Goal: Transaction & Acquisition: Purchase product/service

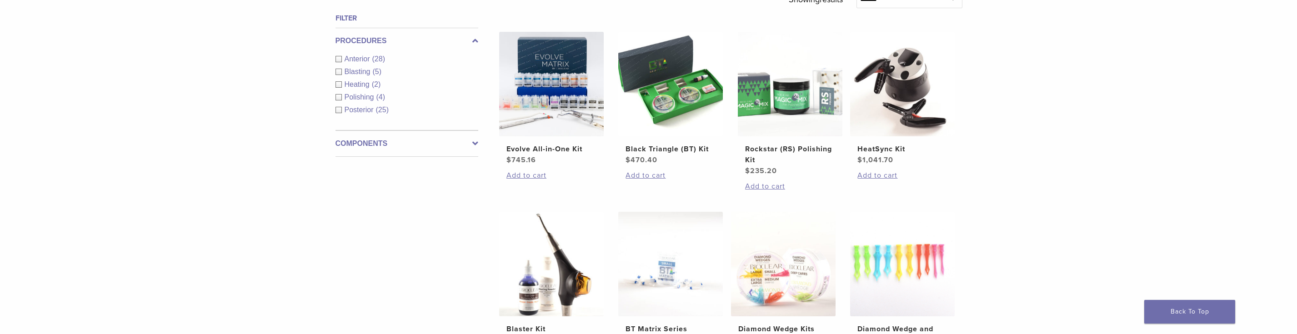
scroll to position [341, 0]
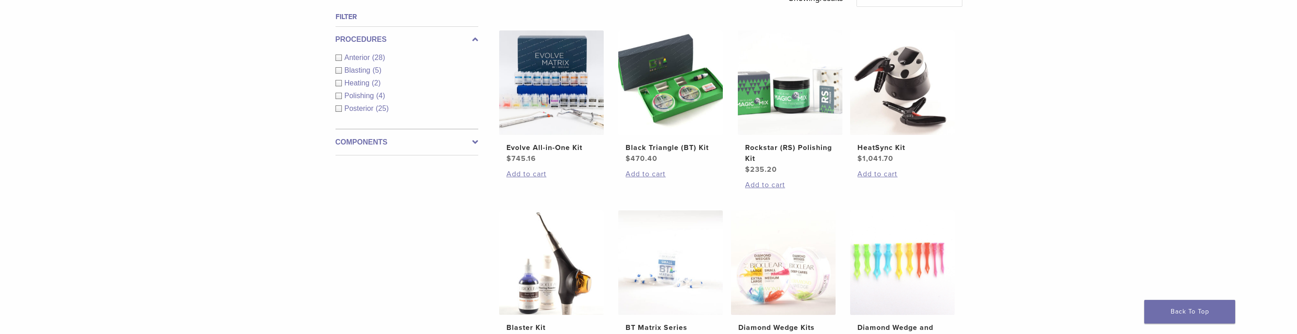
click at [476, 143] on icon at bounding box center [476, 142] width 6 height 11
click at [357, 148] on link "See 3 more" at bounding box center [357, 147] width 42 height 9
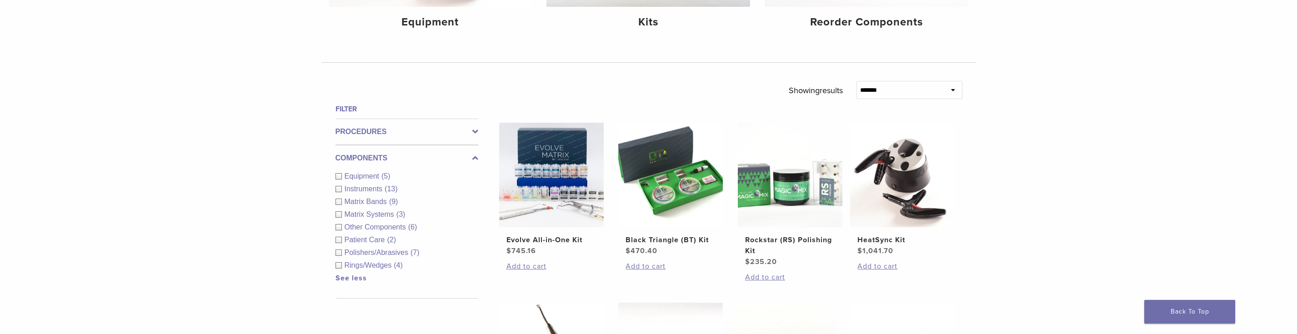
scroll to position [273, 0]
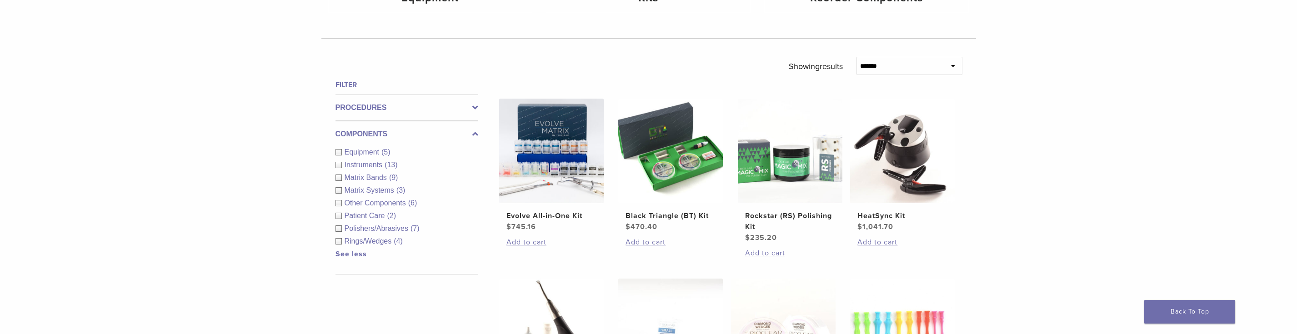
click at [381, 243] on span "Rings/Wedges" at bounding box center [370, 241] width 50 height 8
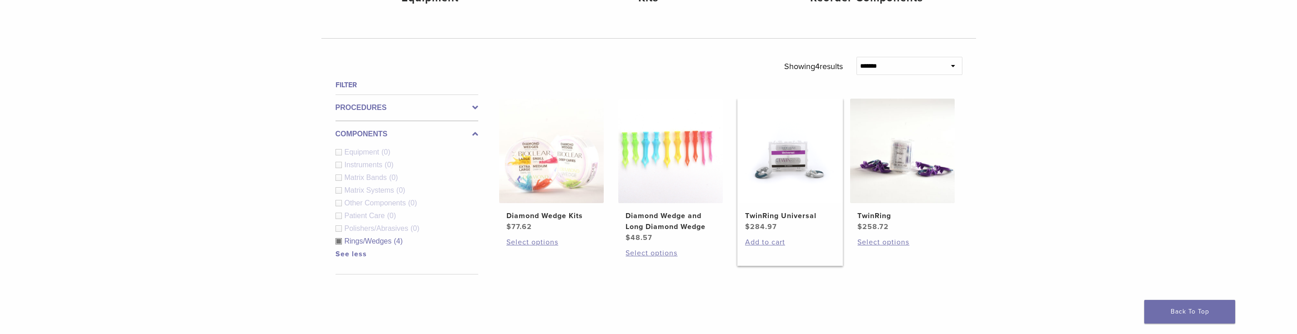
click at [806, 166] on img at bounding box center [790, 151] width 105 height 105
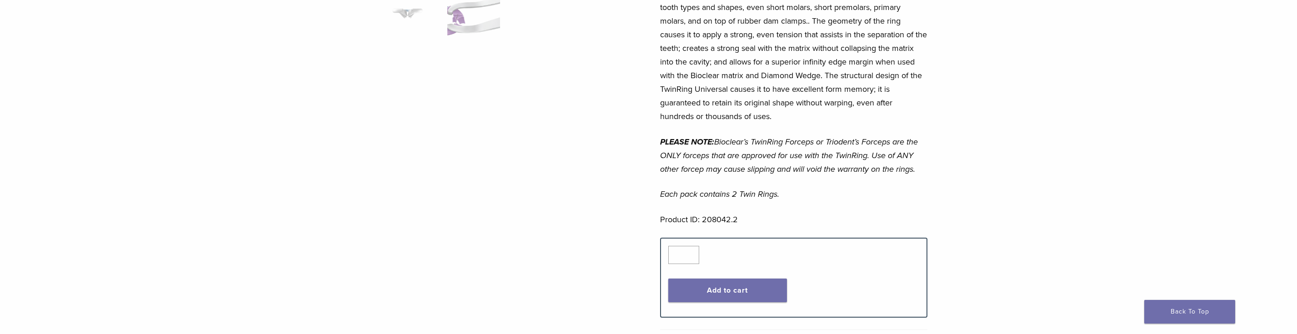
scroll to position [341, 0]
click at [739, 277] on button "Add to cart" at bounding box center [728, 289] width 119 height 24
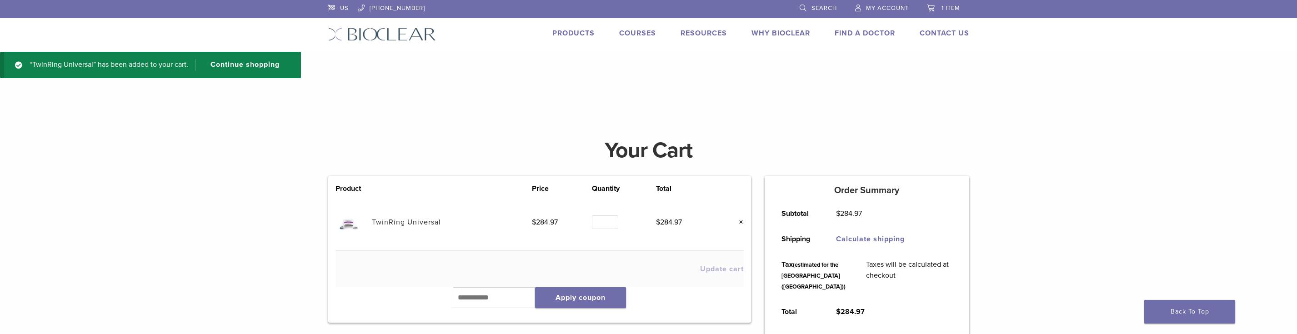
click at [93, 284] on div "**********" at bounding box center [648, 251] width 1297 height 252
click at [397, 220] on link "TwinRing Universal" at bounding box center [406, 222] width 69 height 9
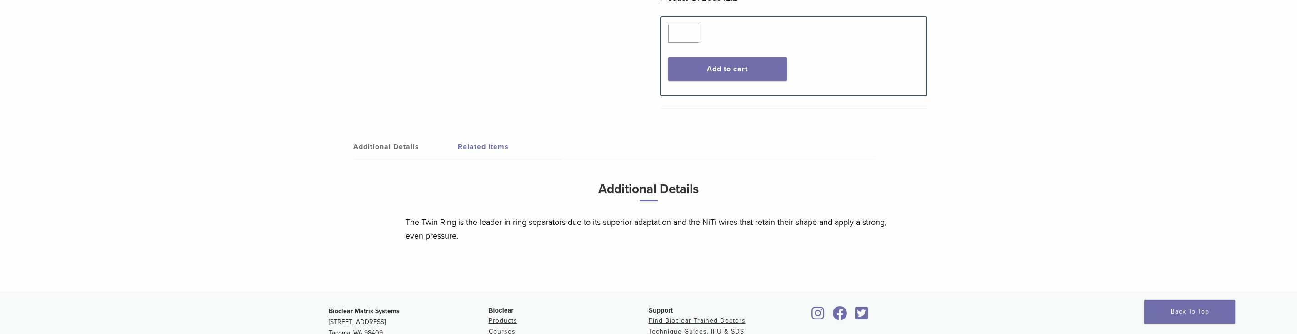
scroll to position [614, 0]
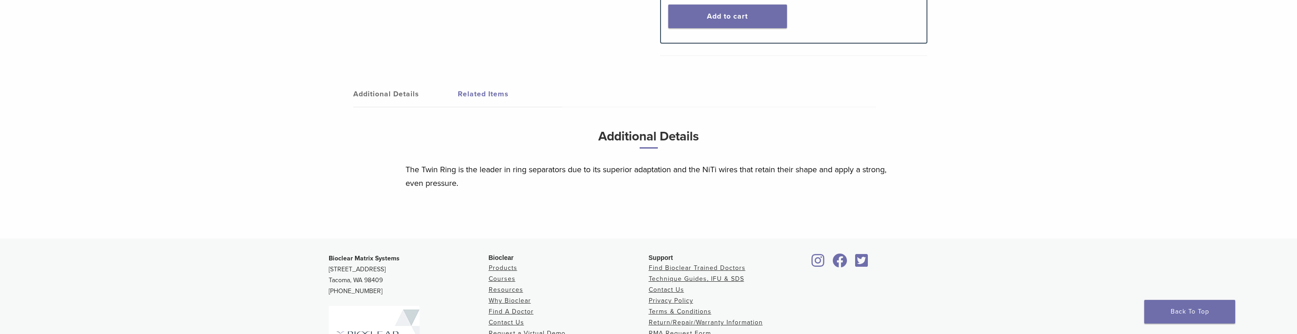
click at [489, 86] on link "Related Items" at bounding box center [510, 93] width 105 height 25
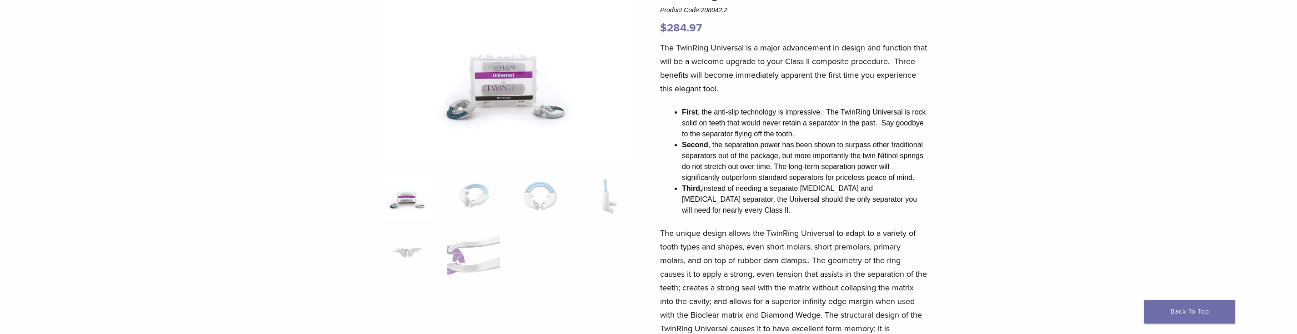
scroll to position [0, 0]
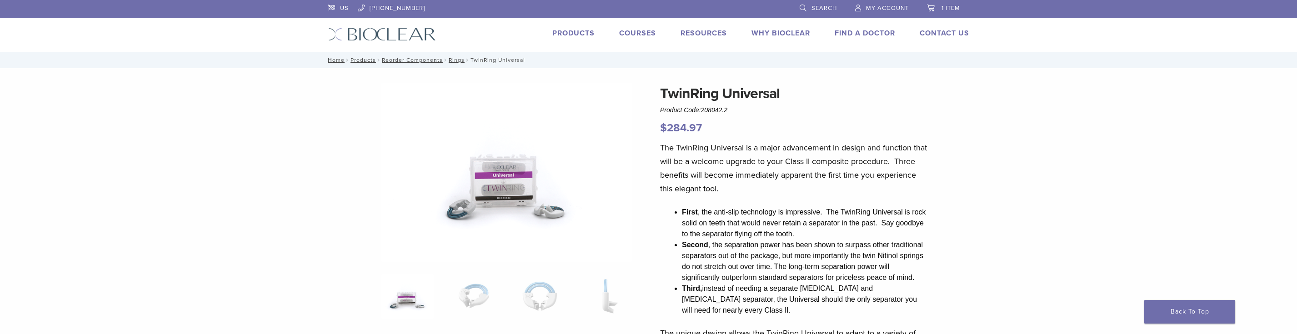
drag, startPoint x: 790, startPoint y: 91, endPoint x: 659, endPoint y: 92, distance: 131.0
copy h1 "TwinRing Universal"
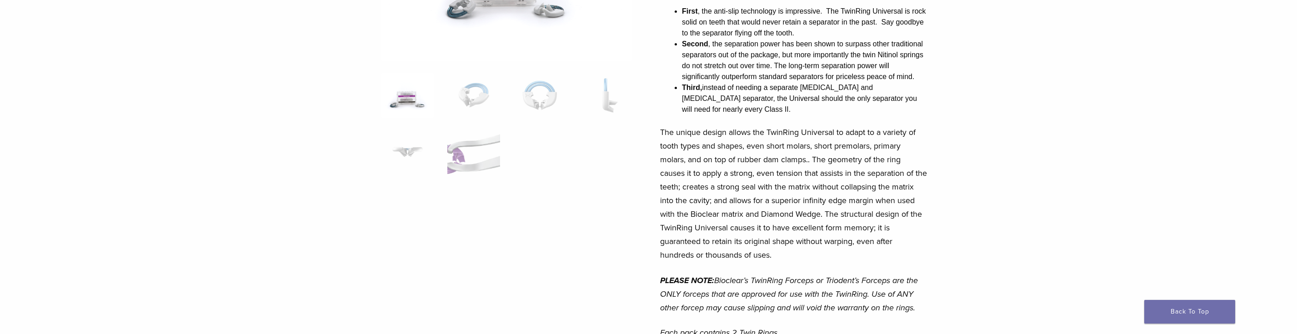
scroll to position [205, 0]
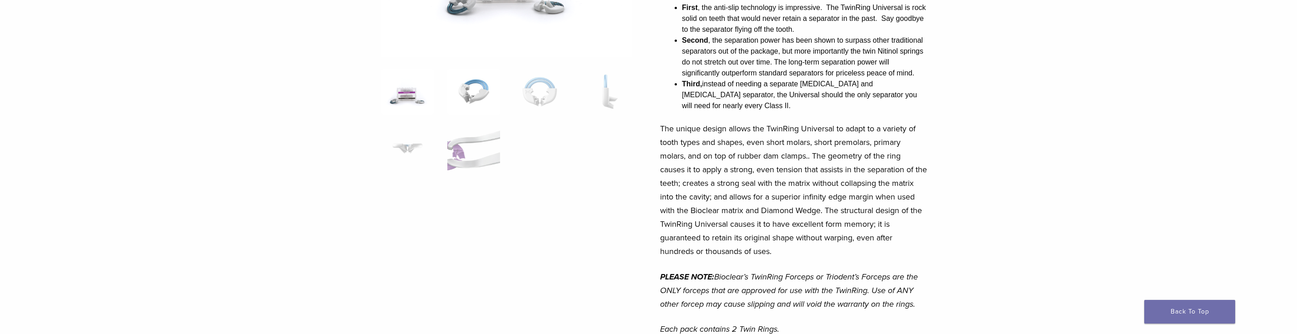
click at [475, 89] on img at bounding box center [473, 91] width 52 height 45
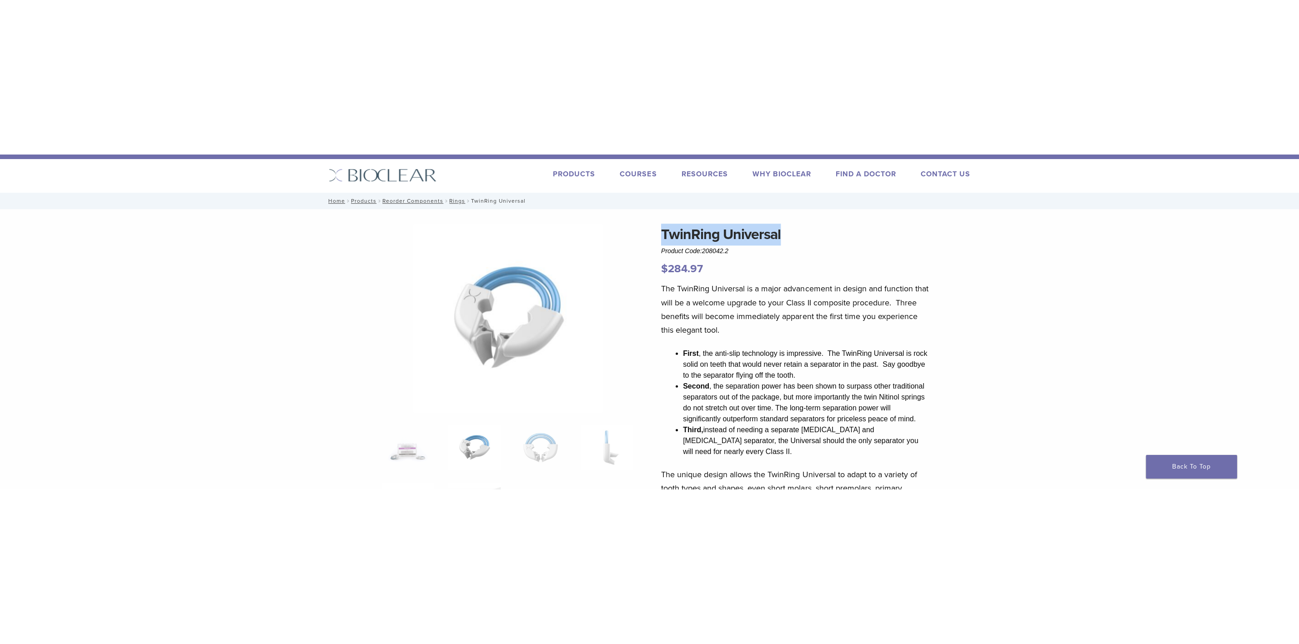
scroll to position [0, 0]
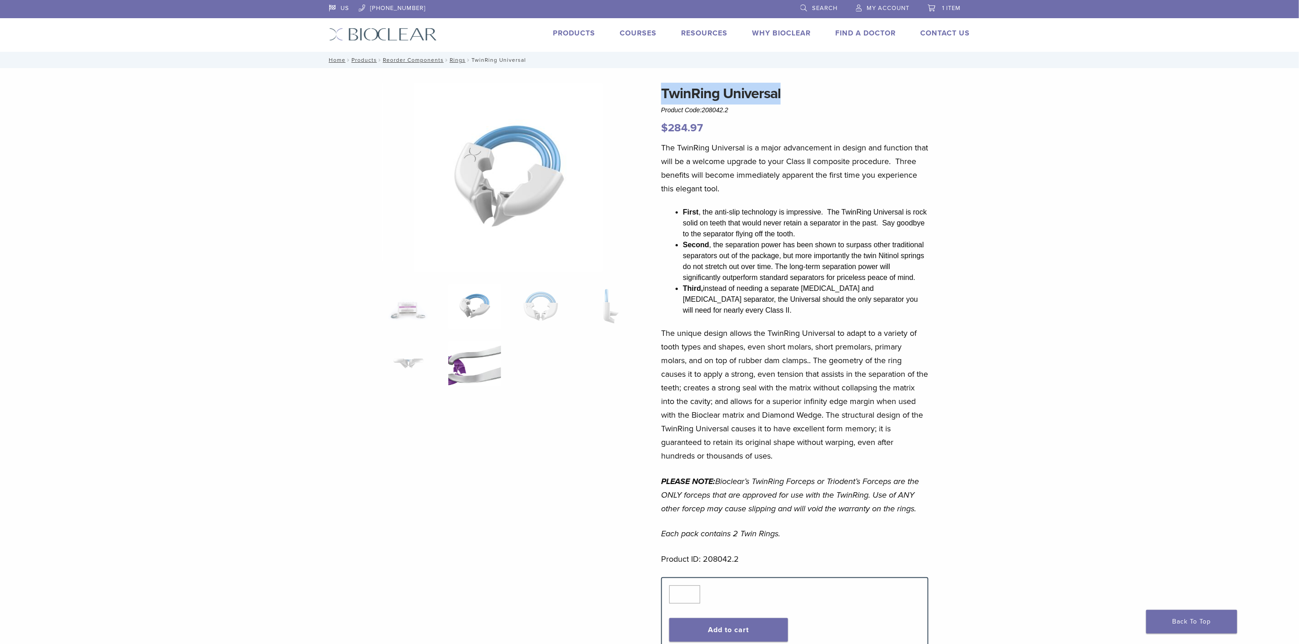
click at [475, 334] on img at bounding box center [474, 363] width 52 height 45
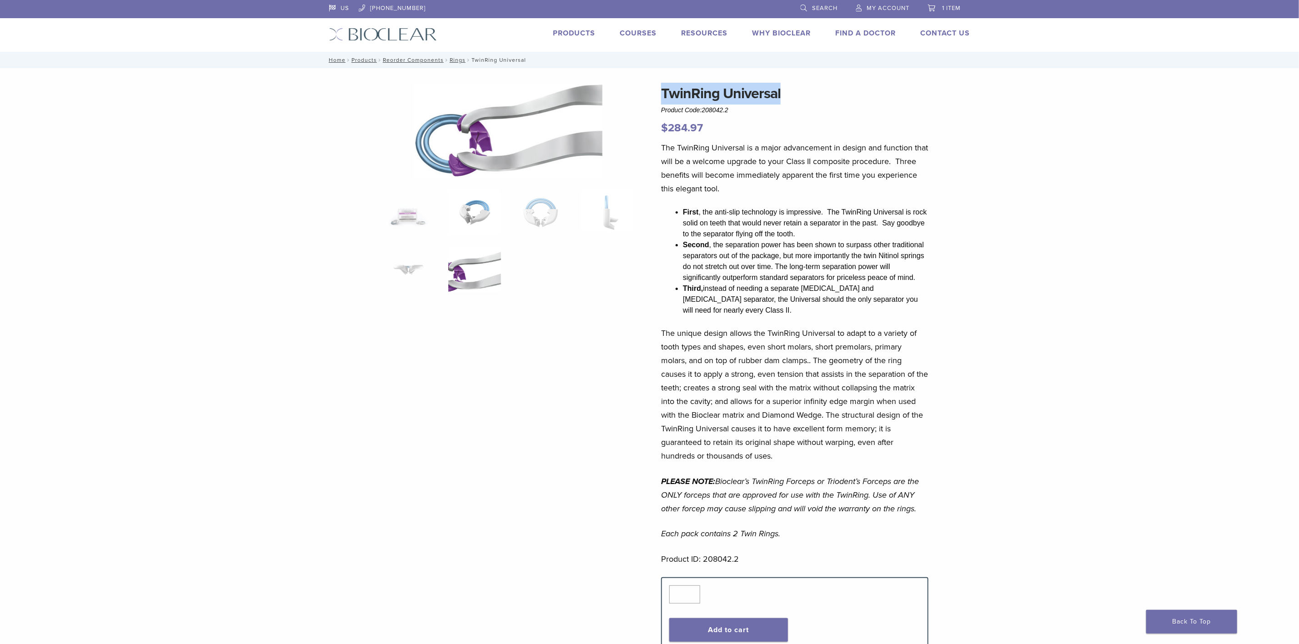
click at [473, 212] on img at bounding box center [474, 212] width 52 height 45
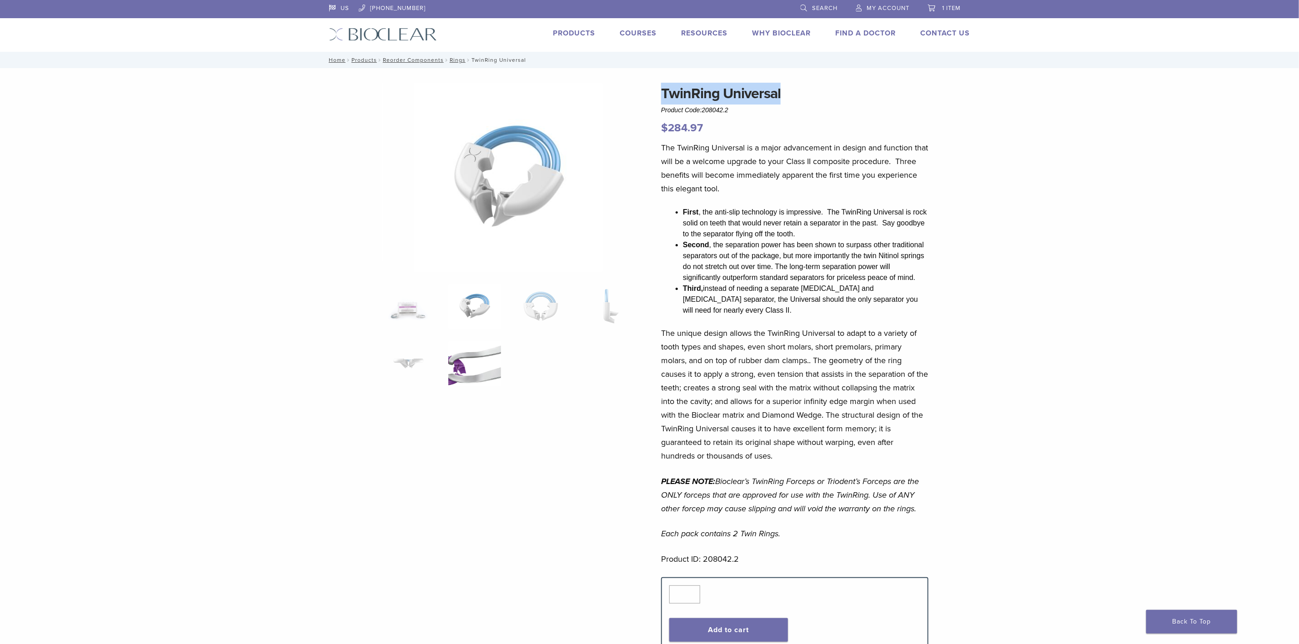
click at [458, 334] on img at bounding box center [474, 363] width 52 height 45
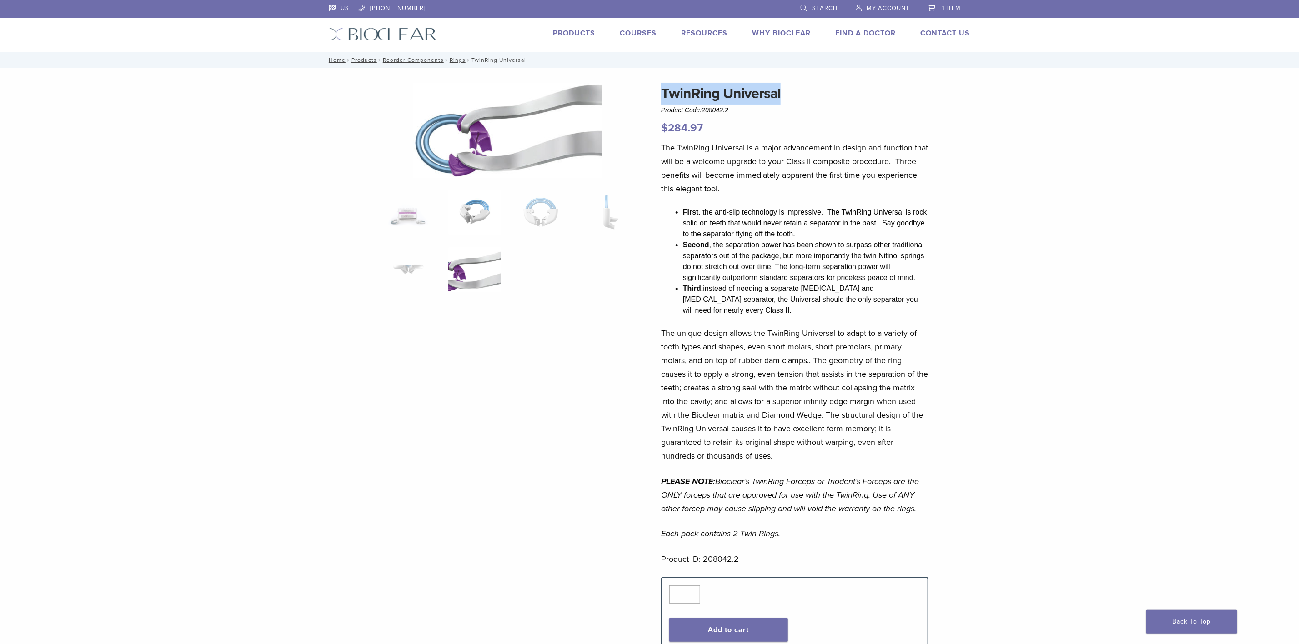
click at [473, 214] on img at bounding box center [474, 212] width 52 height 45
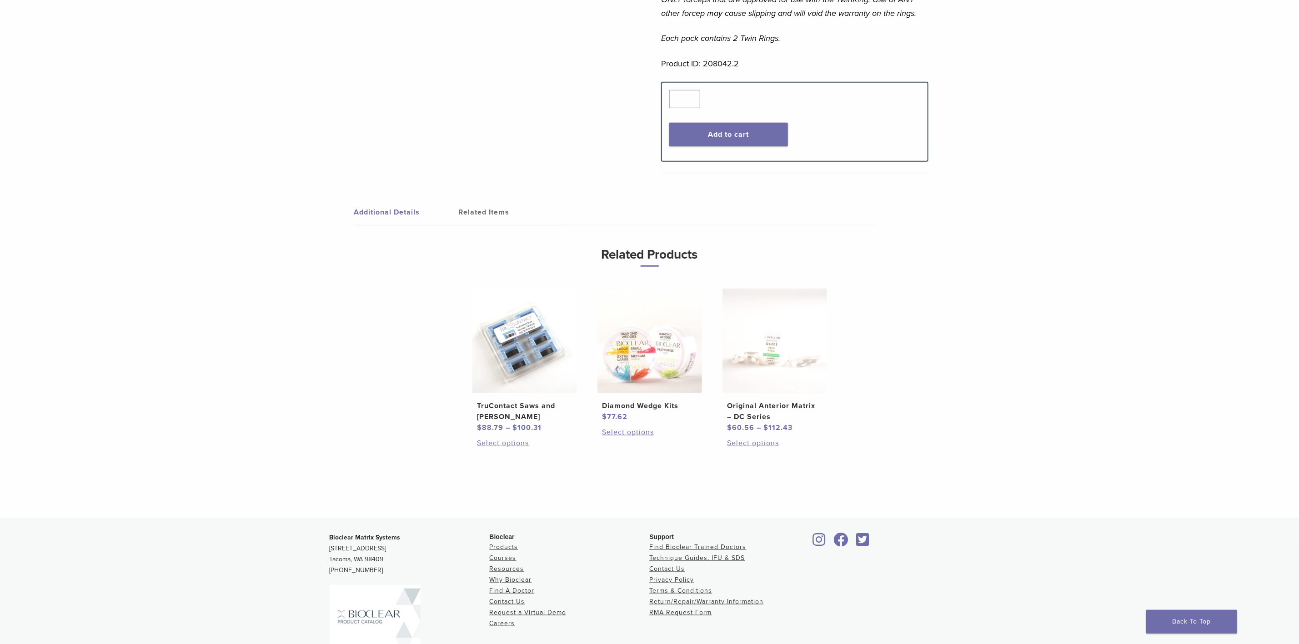
scroll to position [546, 0]
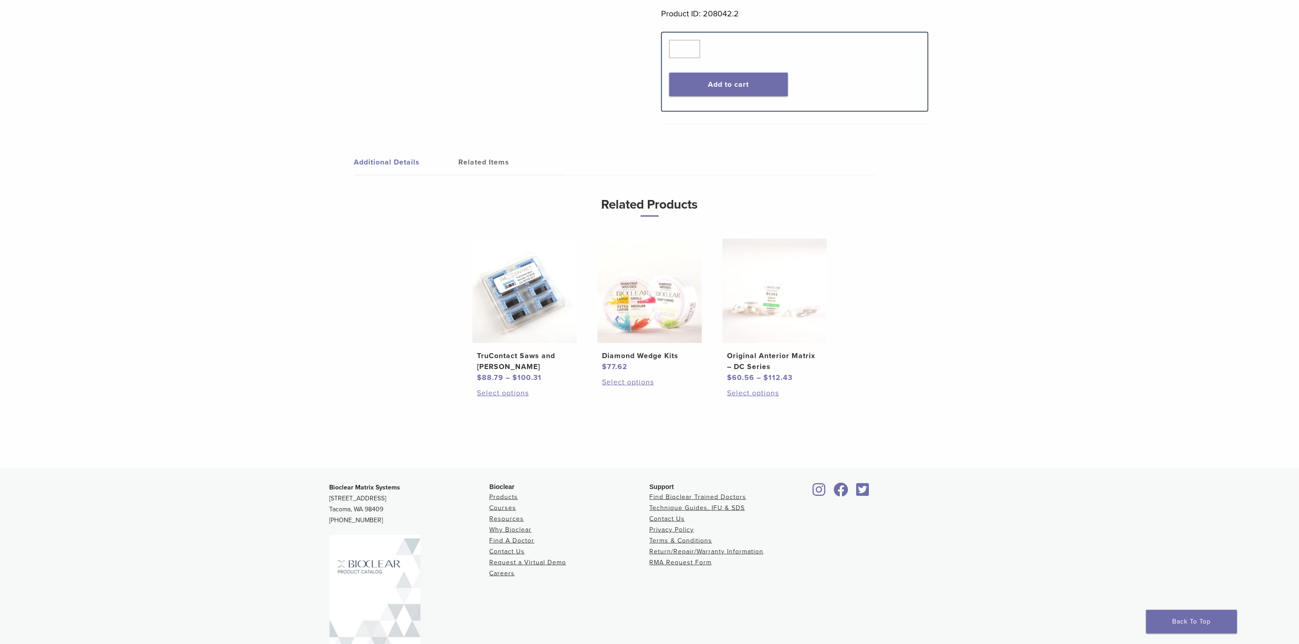
click at [482, 151] on link "Related Items" at bounding box center [511, 162] width 105 height 25
click at [393, 150] on link "Additional Details" at bounding box center [406, 162] width 105 height 25
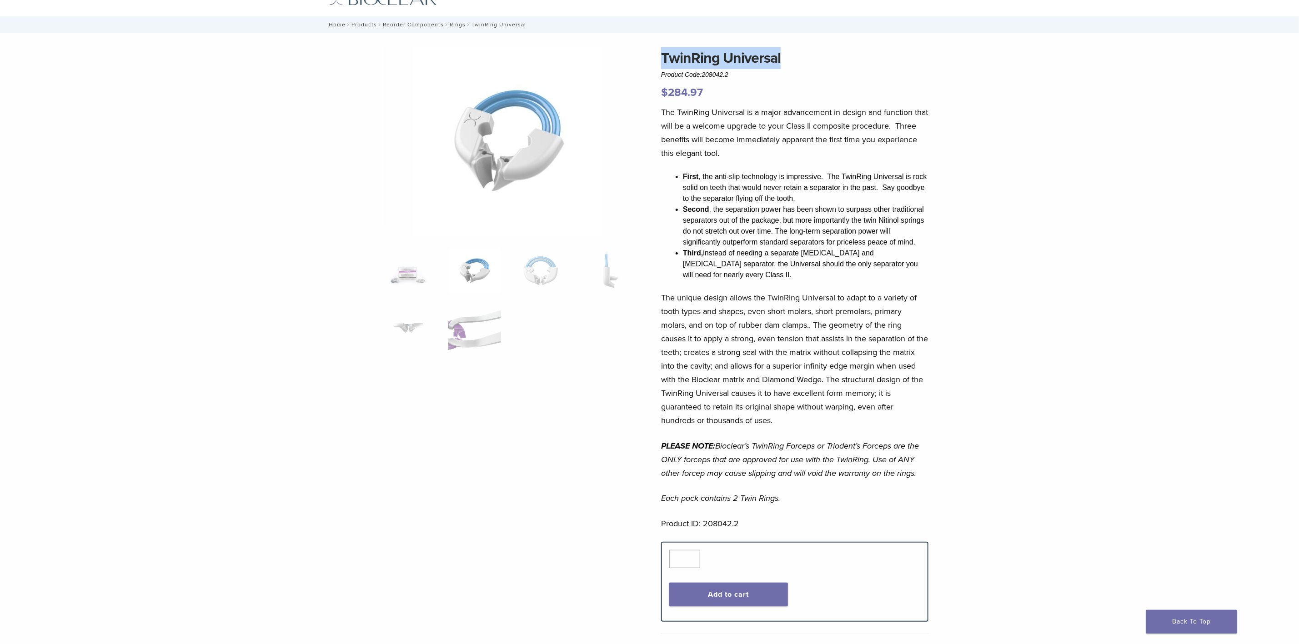
scroll to position [68, 0]
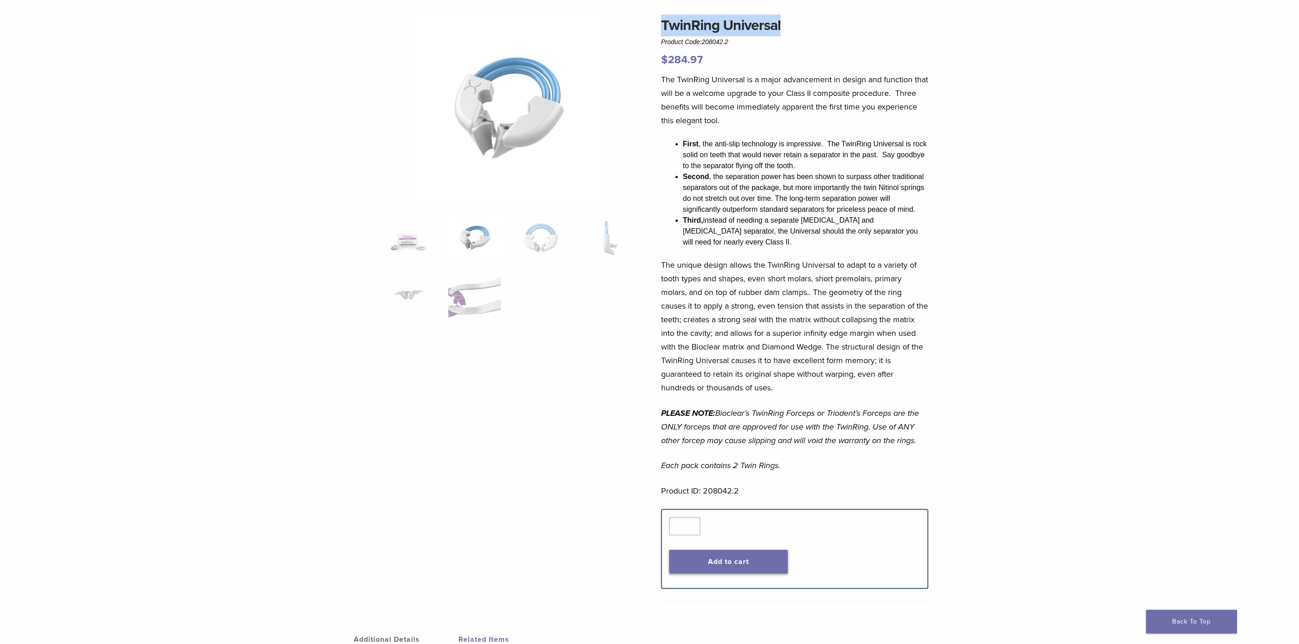
click at [752, 334] on button "Add to cart" at bounding box center [728, 562] width 119 height 24
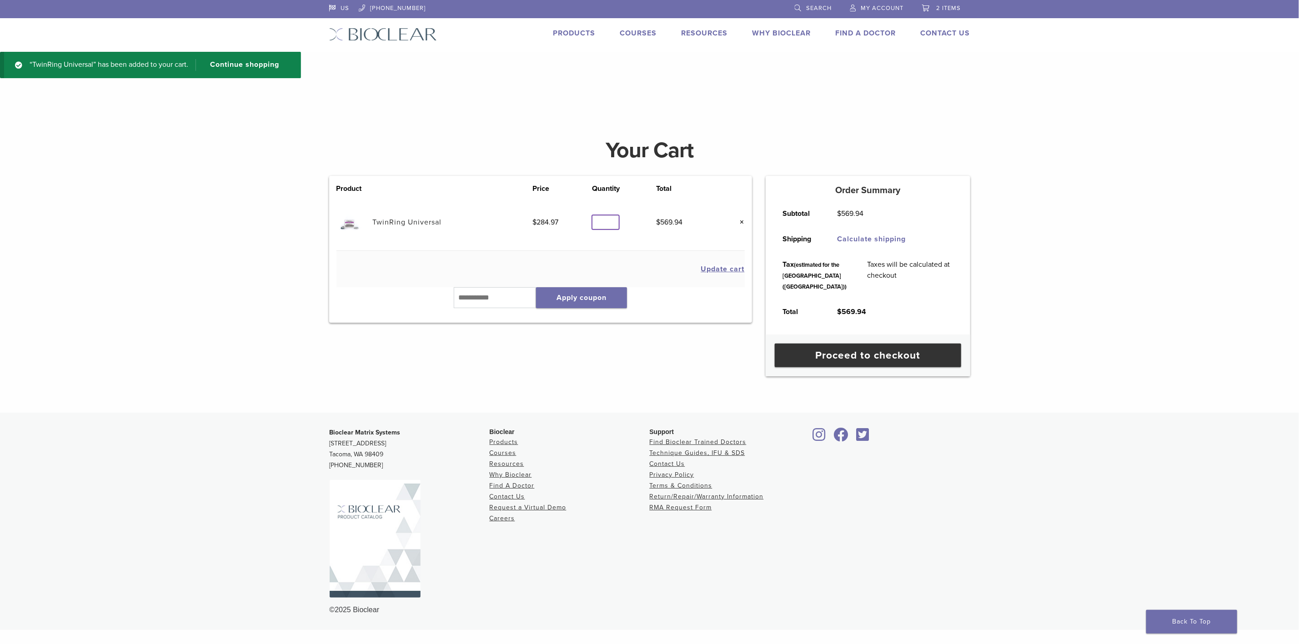
type input "*"
click at [612, 224] on input "*" at bounding box center [606, 223] width 26 height 14
click at [720, 268] on button "Update cart" at bounding box center [723, 269] width 44 height 7
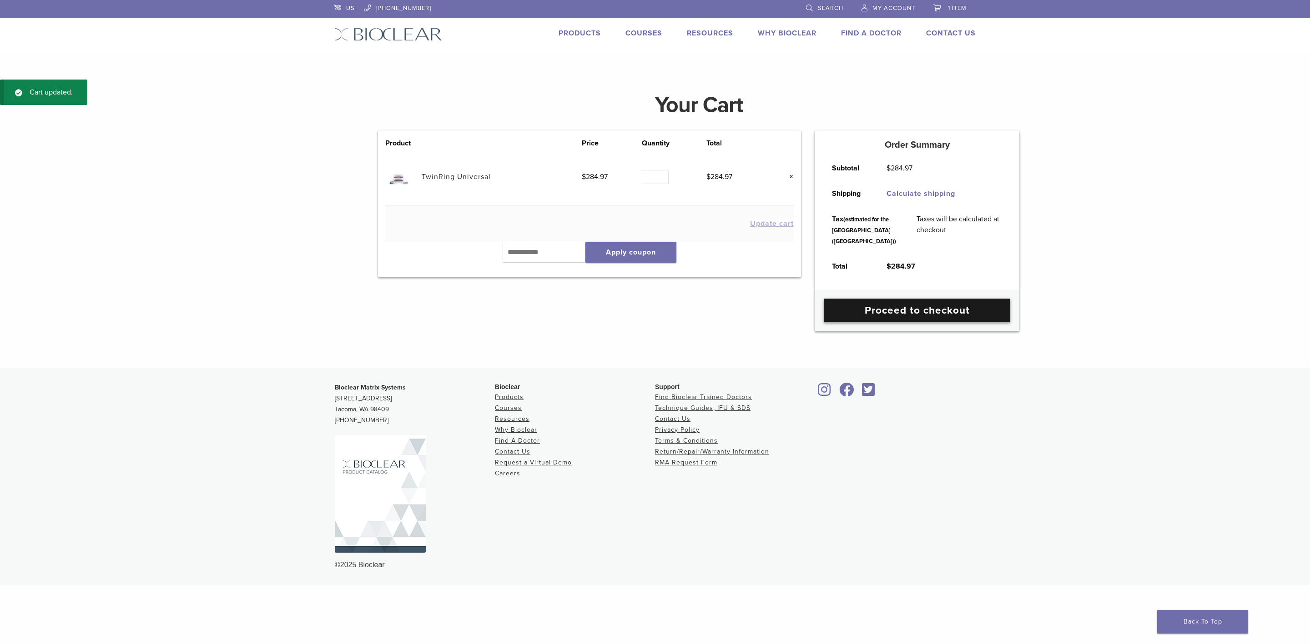
click at [924, 322] on link "Proceed to checkout" at bounding box center [917, 311] width 186 height 24
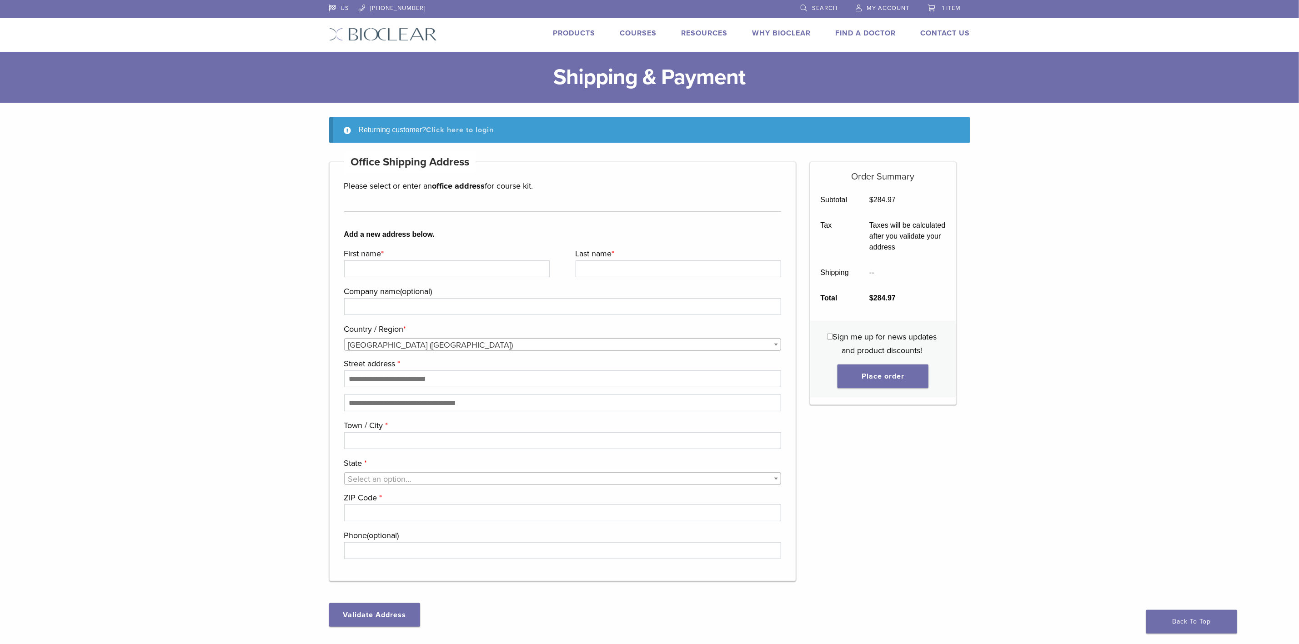
type input "**********"
click at [487, 130] on link "Click here to login" at bounding box center [460, 130] width 68 height 9
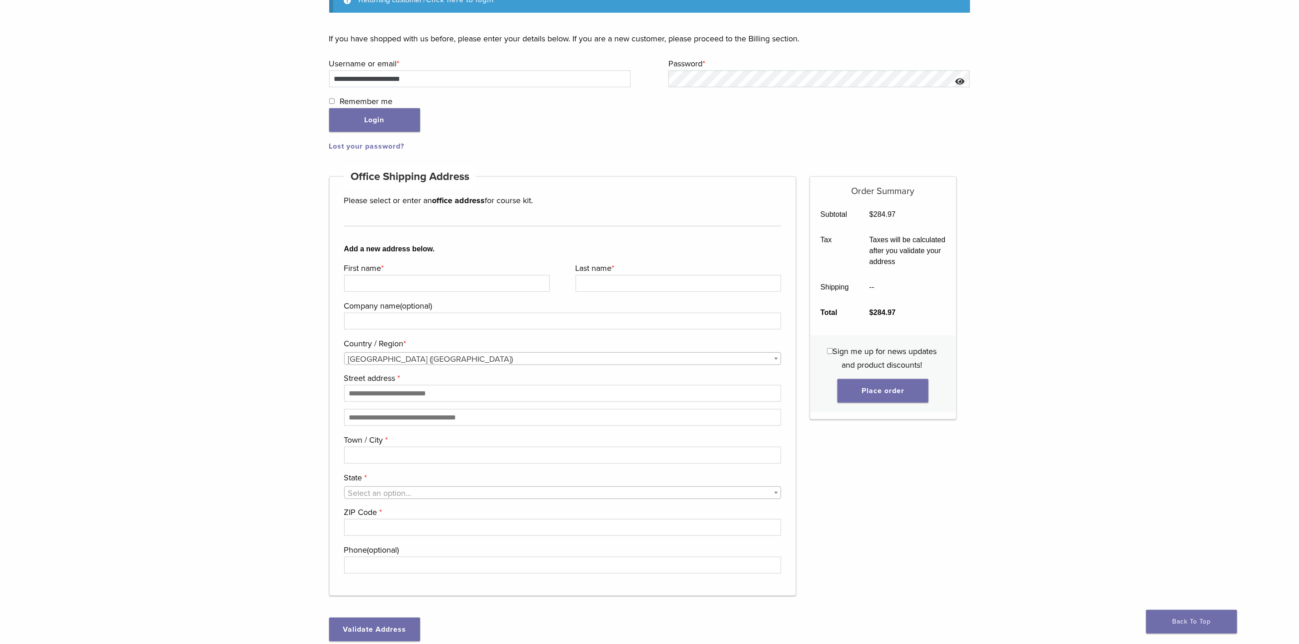
scroll to position [139, 0]
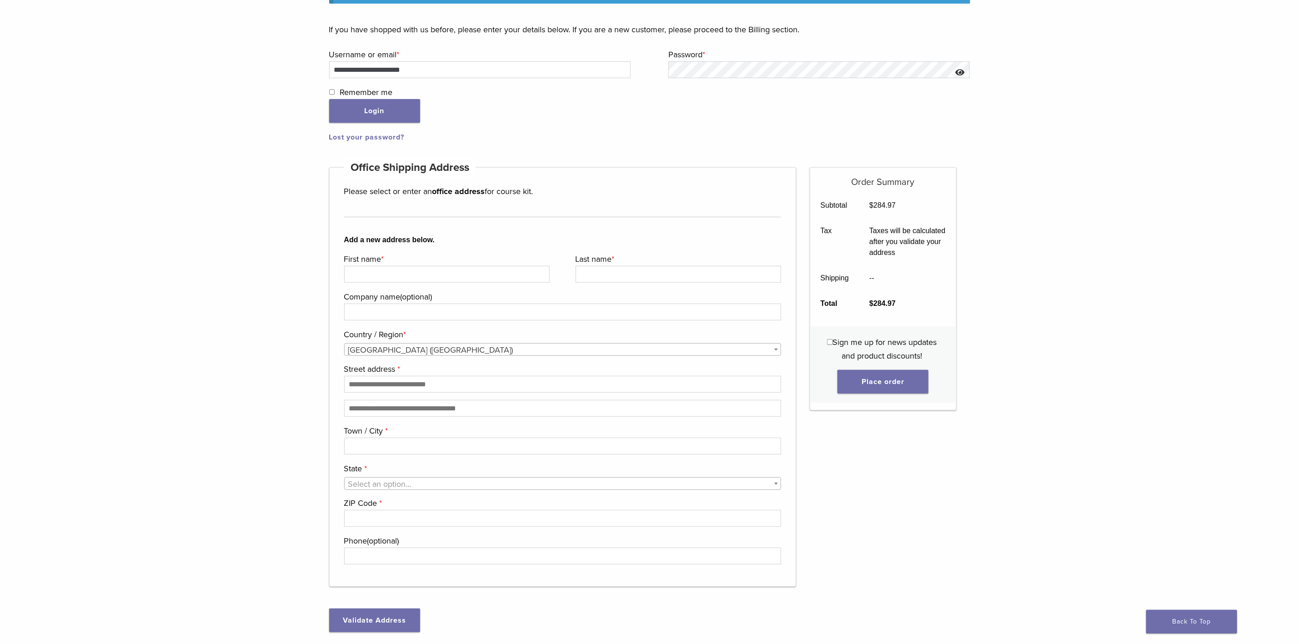
click at [368, 94] on span "Remember me" at bounding box center [366, 92] width 53 height 10
click at [373, 115] on button "Login" at bounding box center [374, 111] width 91 height 24
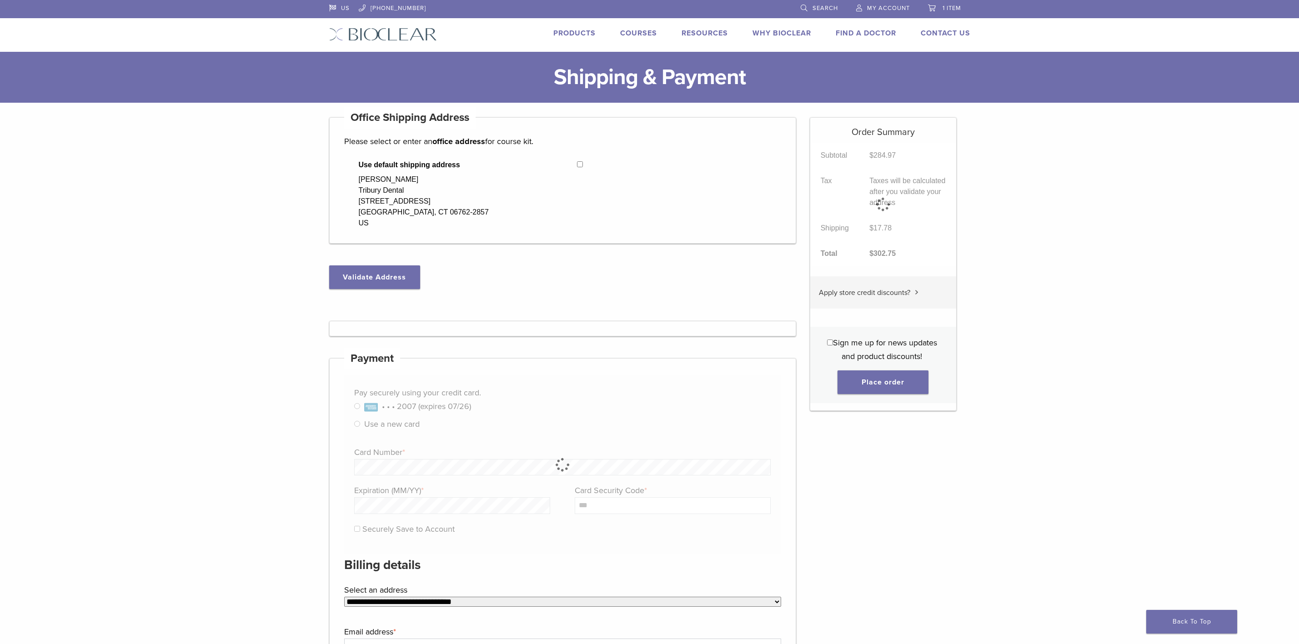
select select "**"
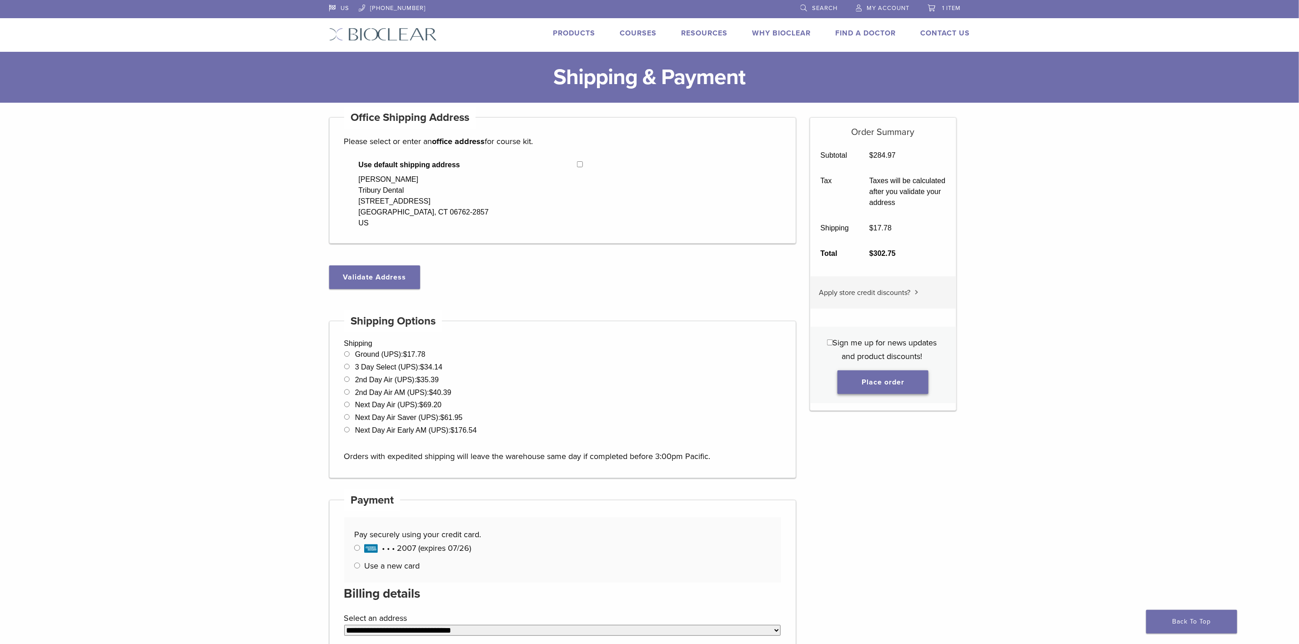
click at [909, 373] on button "Place order" at bounding box center [883, 383] width 91 height 24
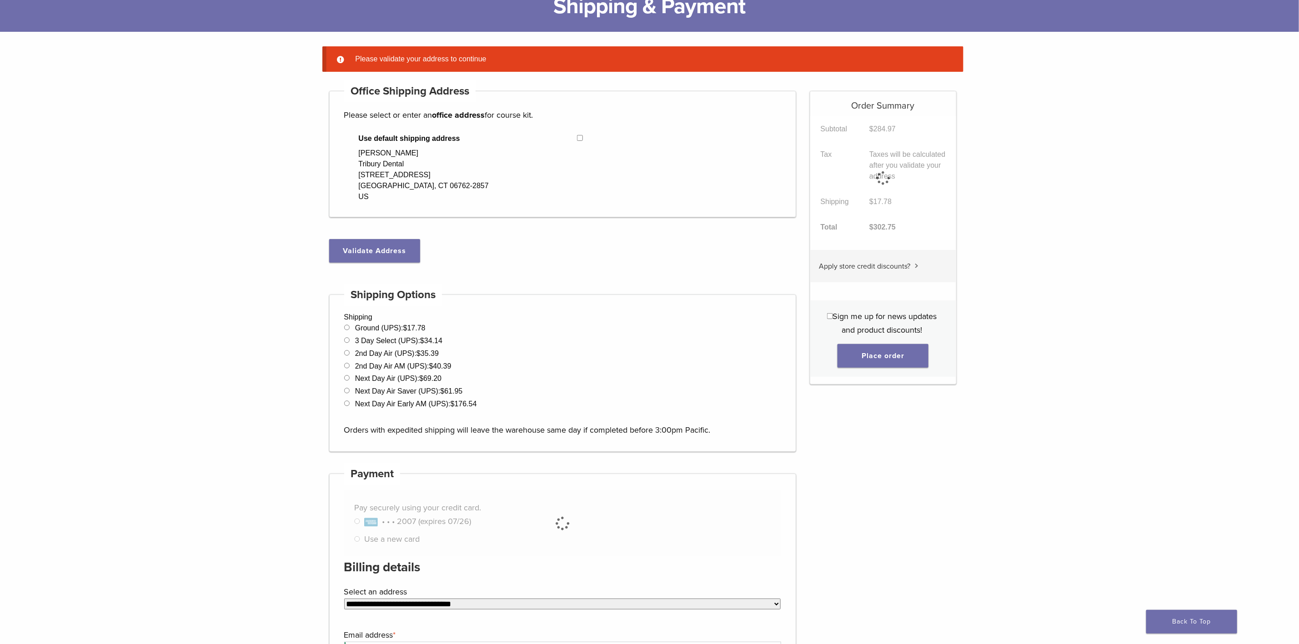
scroll to position [71, 0]
click at [381, 247] on button "Validate Address" at bounding box center [374, 251] width 91 height 24
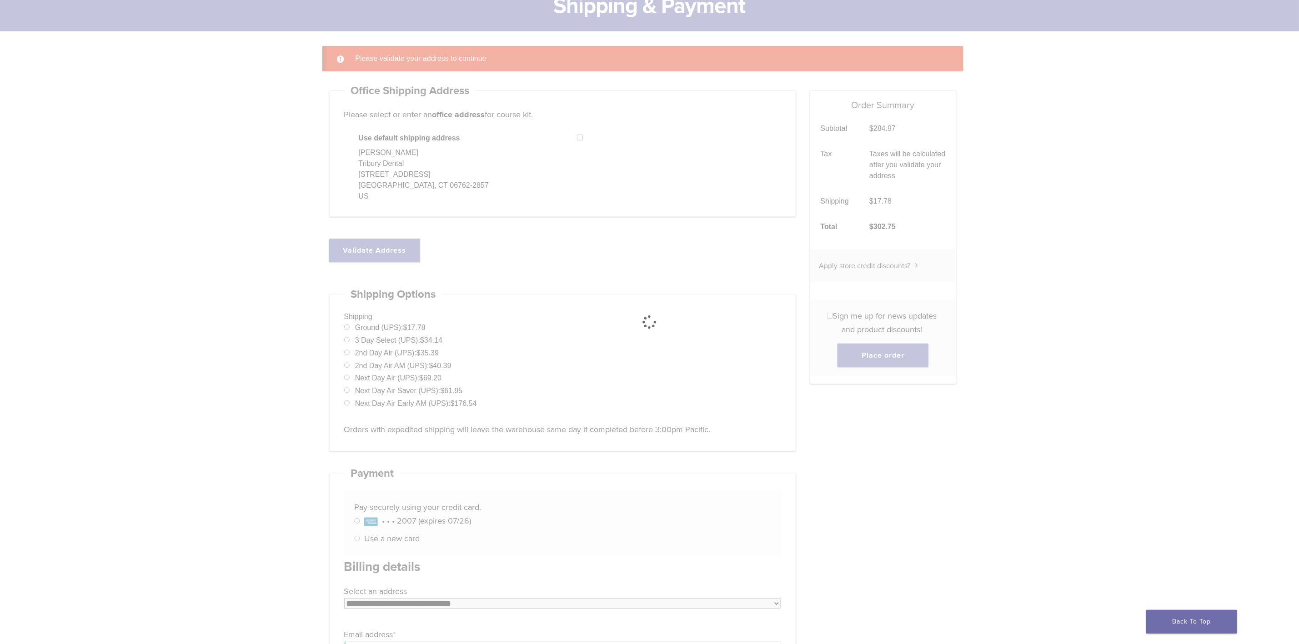
select select "**"
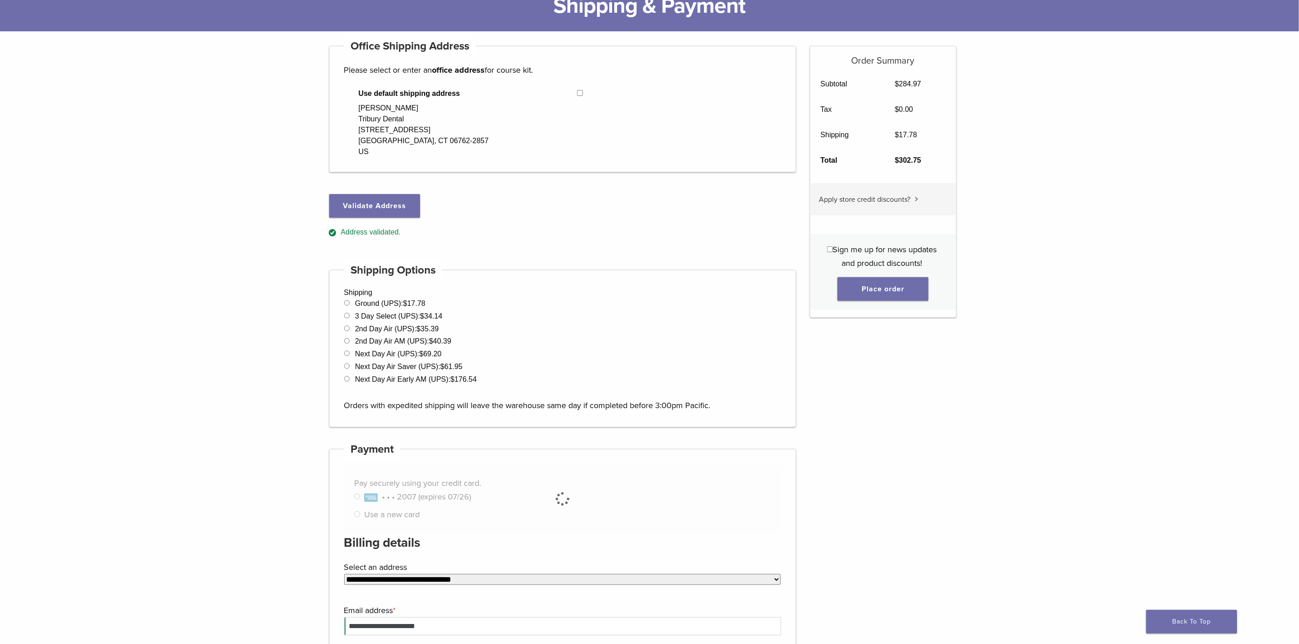
click at [828, 271] on div "Sign me up for news updates and product discounts! Place order" at bounding box center [883, 272] width 146 height 76
click at [872, 283] on button "Place order" at bounding box center [883, 289] width 91 height 24
